Goal: Find specific page/section: Find specific page/section

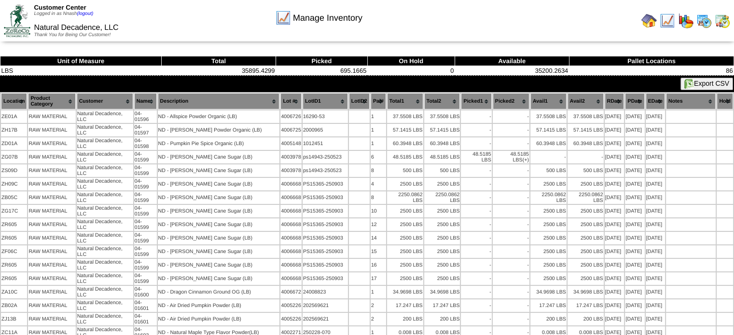
click at [645, 21] on img at bounding box center [648, 20] width 15 height 15
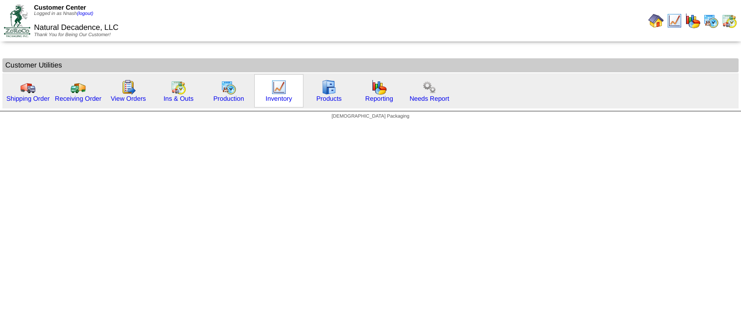
click at [276, 86] on img at bounding box center [278, 87] width 15 height 15
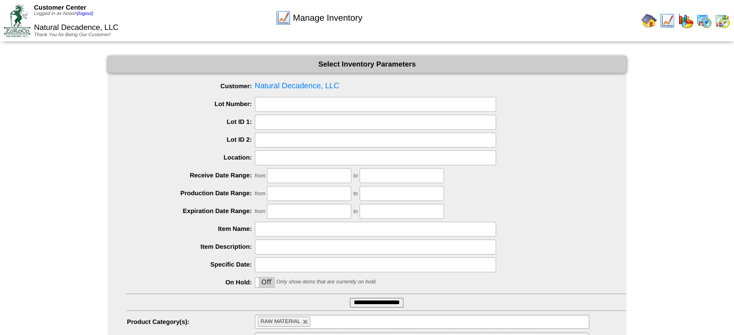
scroll to position [47, 0]
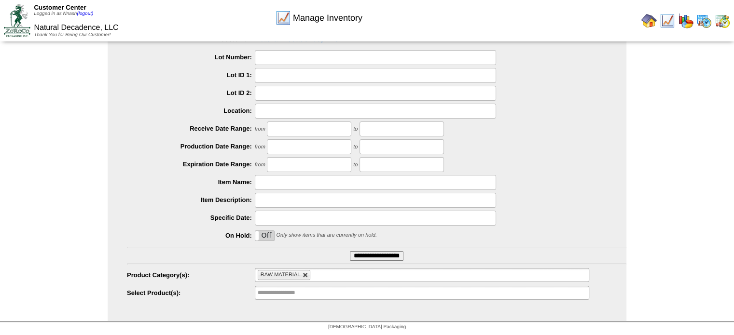
click at [303, 273] on link at bounding box center [306, 276] width 6 height 6
type input "**********"
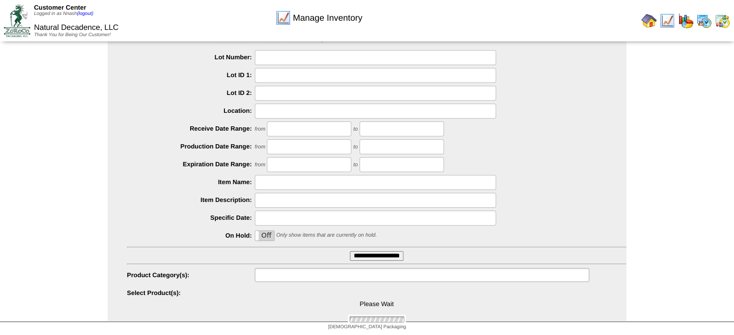
click at [303, 273] on input "text" at bounding box center [289, 275] width 62 height 12
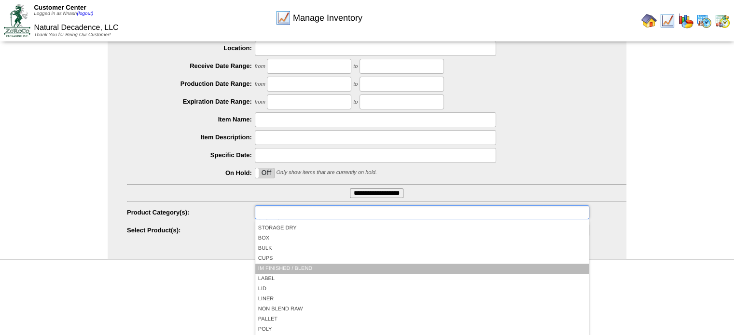
scroll to position [0, 0]
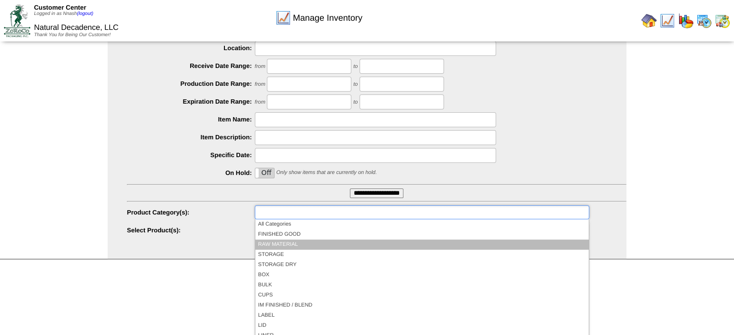
click at [305, 246] on li "RAW MATERIAL" at bounding box center [421, 245] width 333 height 10
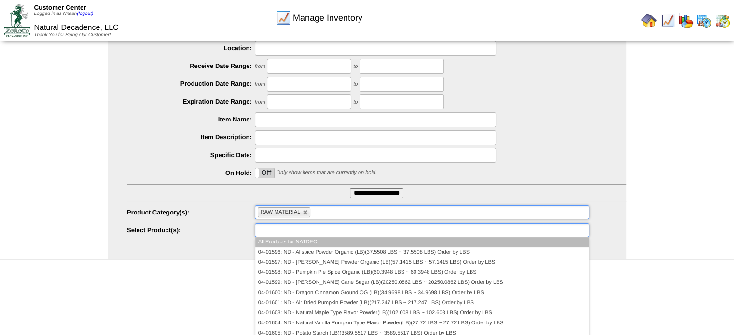
click at [341, 230] on ul at bounding box center [422, 230] width 334 height 14
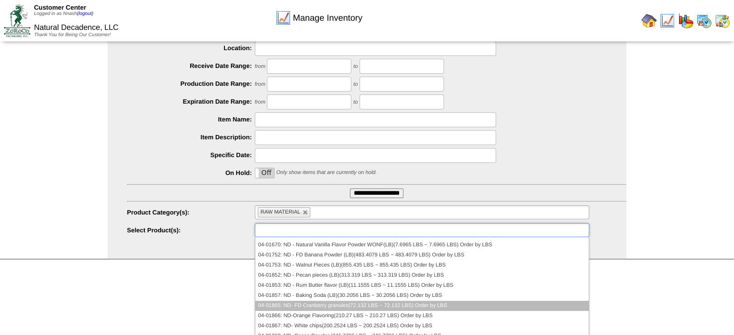
scroll to position [239, 0]
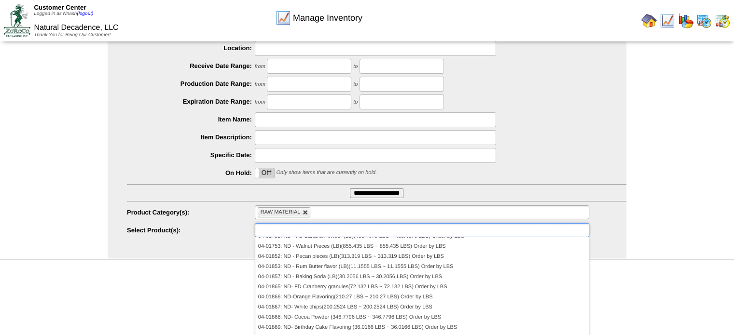
click at [303, 214] on link at bounding box center [306, 213] width 6 height 6
type input "**********"
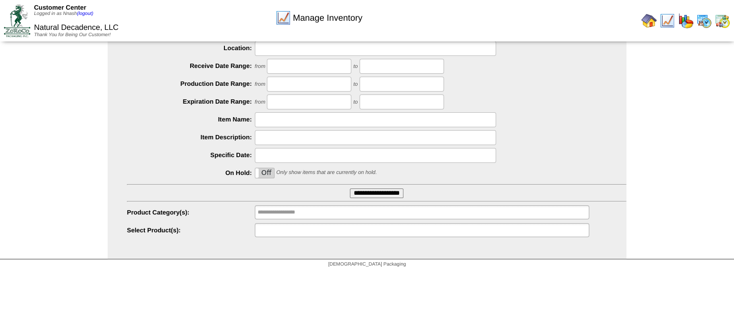
click at [304, 229] on input "text" at bounding box center [289, 230] width 62 height 12
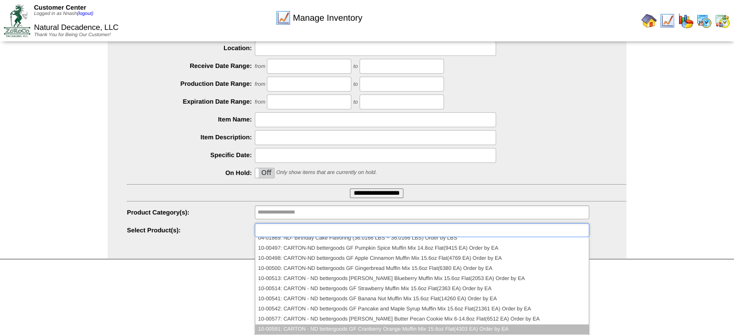
scroll to position [380, 0]
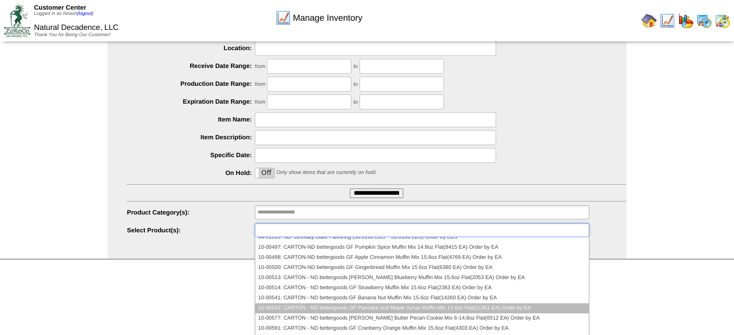
click at [396, 308] on li "10-00542: CARTON - ND bettergoods GF Pancake and Maple Syrup Muffin Mix 15.6oz …" at bounding box center [421, 309] width 333 height 10
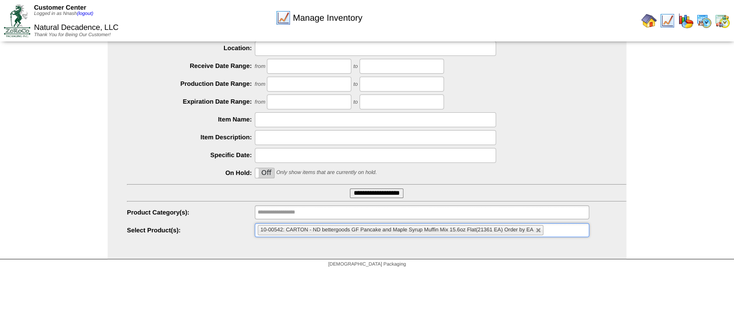
click at [381, 193] on input "**********" at bounding box center [377, 194] width 54 height 10
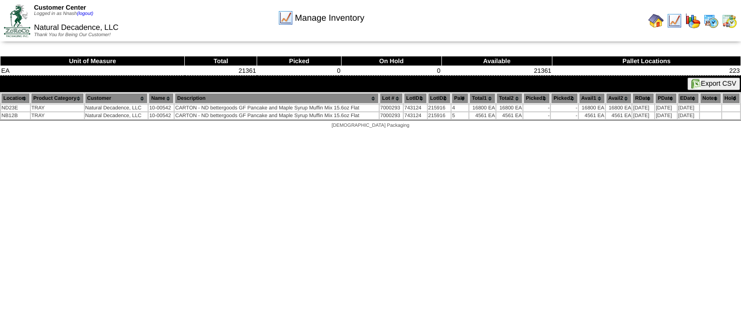
click at [732, 22] on img at bounding box center [729, 20] width 15 height 15
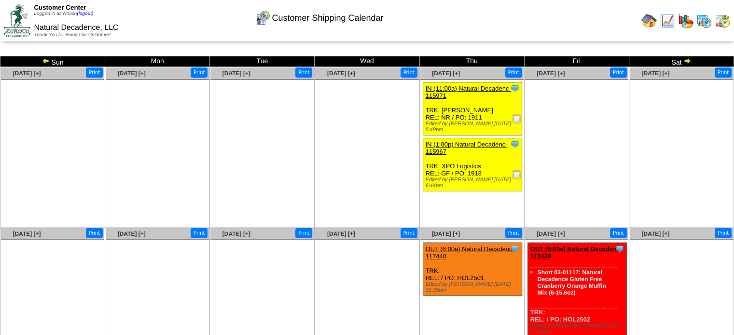
click at [515, 118] on img at bounding box center [517, 119] width 10 height 10
